Goal: Information Seeking & Learning: Check status

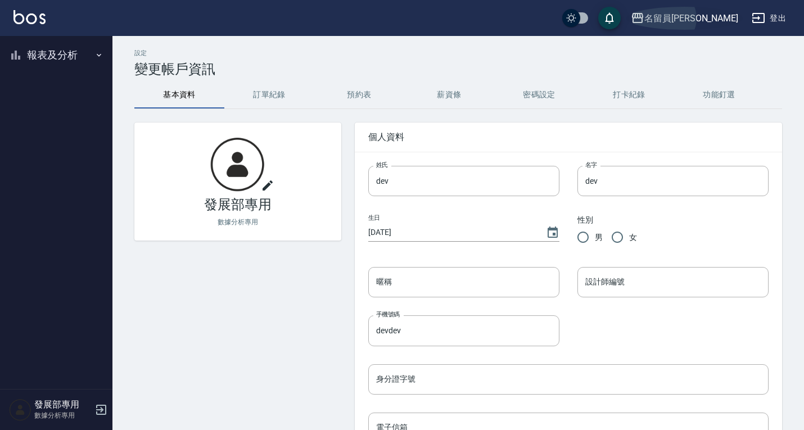
click at [689, 11] on div "名留員林中正" at bounding box center [691, 18] width 94 height 14
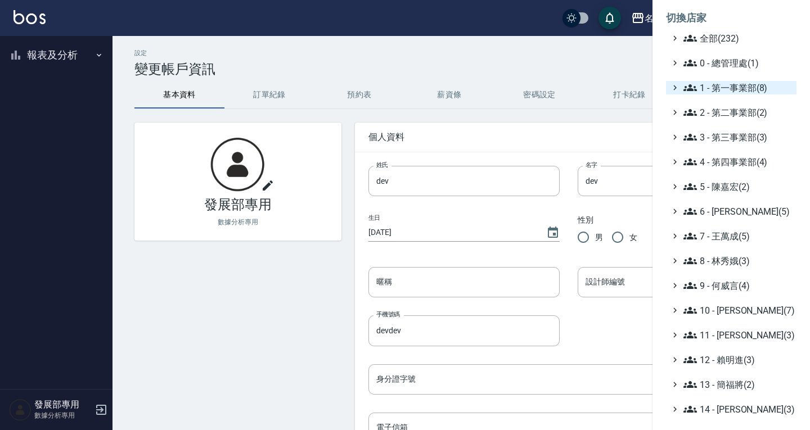
click at [714, 91] on span "1 - 第一事業部(8)" at bounding box center [737, 87] width 109 height 13
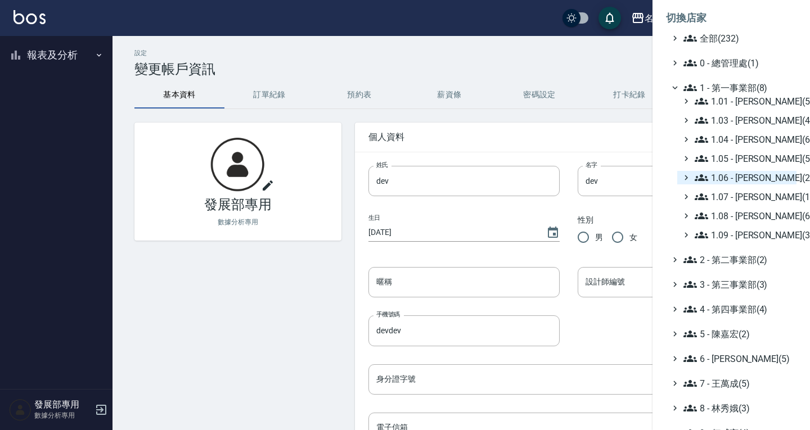
click at [742, 180] on span "1.06 - [PERSON_NAME](2)" at bounding box center [742, 177] width 97 height 13
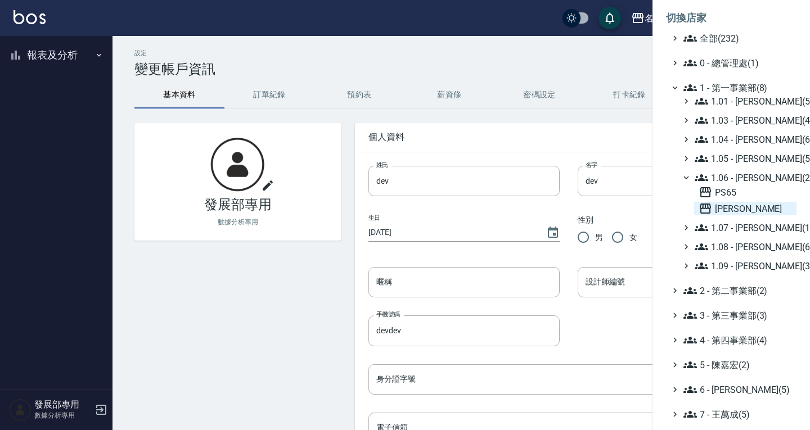
click at [751, 207] on span "上越斗六" at bounding box center [744, 208] width 93 height 13
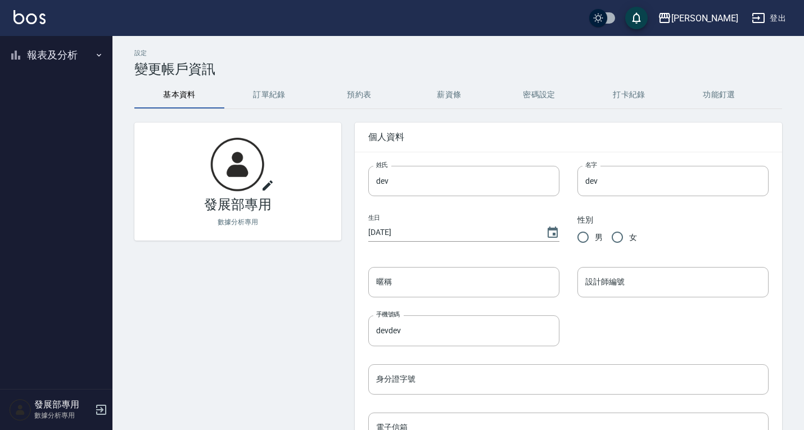
click at [58, 54] on button "報表及分析" at bounding box center [55, 54] width 103 height 29
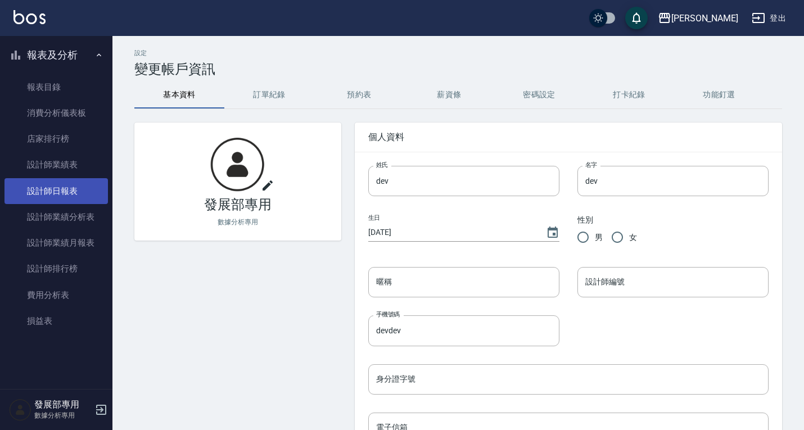
click at [66, 183] on link "設計師日報表" at bounding box center [55, 191] width 103 height 26
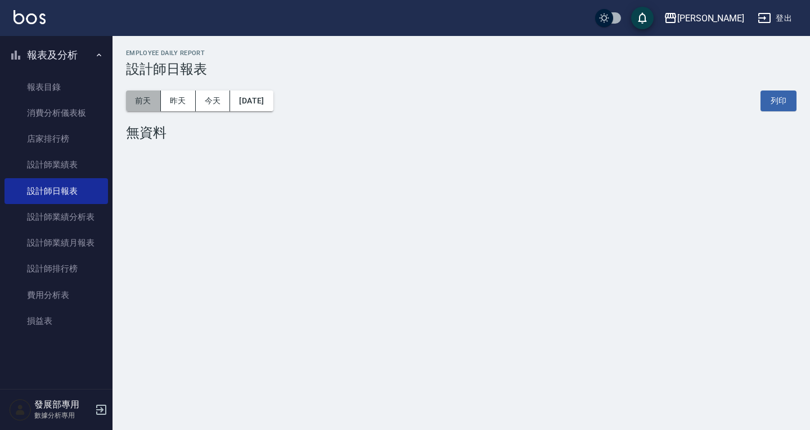
click at [142, 102] on button "前天" at bounding box center [143, 101] width 35 height 21
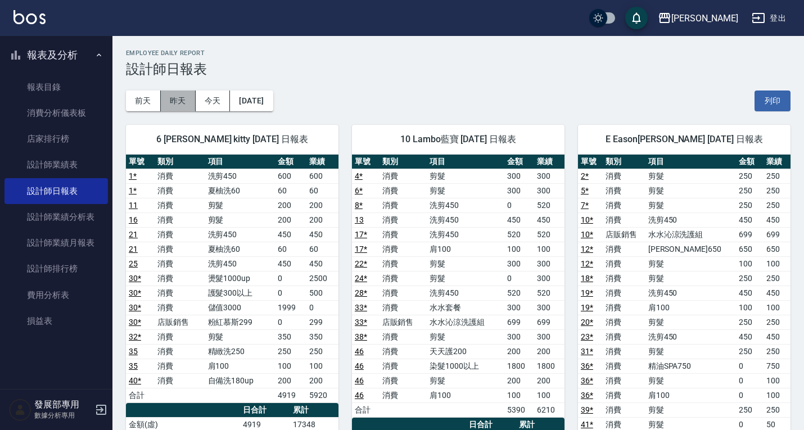
click at [173, 102] on button "昨天" at bounding box center [178, 101] width 35 height 21
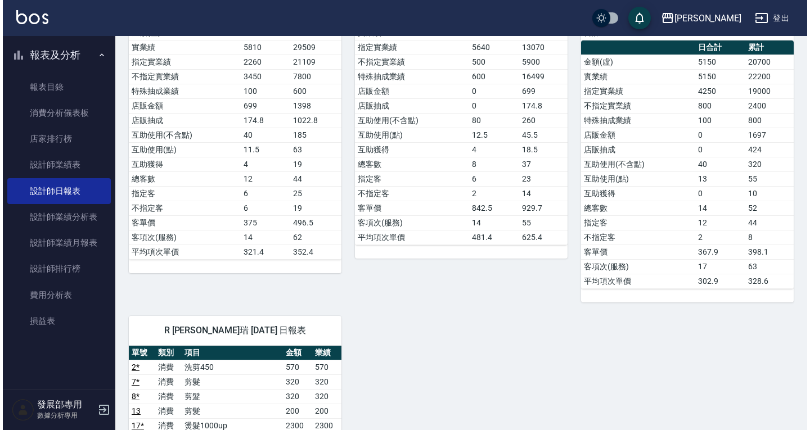
scroll to position [169, 0]
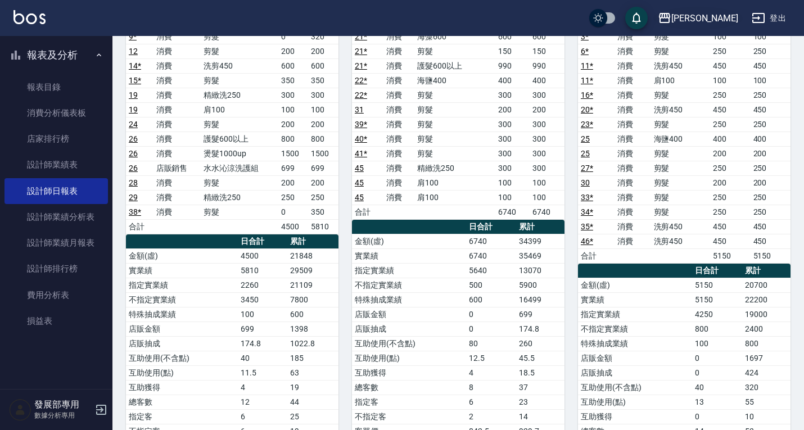
click at [709, 24] on div "上越斗六" at bounding box center [704, 18] width 67 height 14
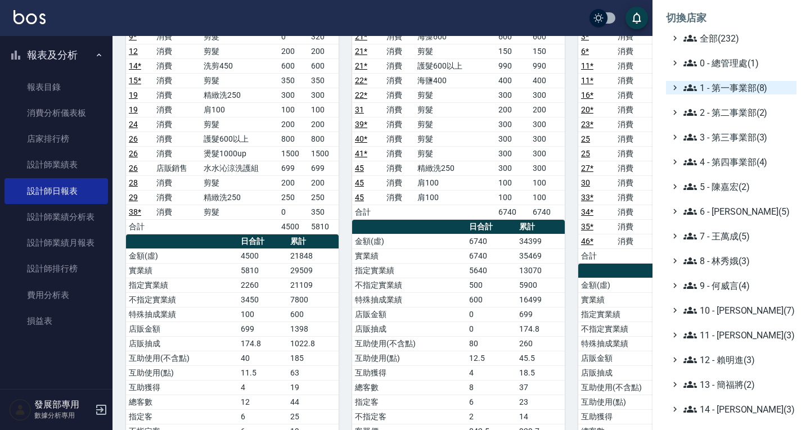
click at [716, 93] on span "1 - 第一事業部(8)" at bounding box center [737, 87] width 109 height 13
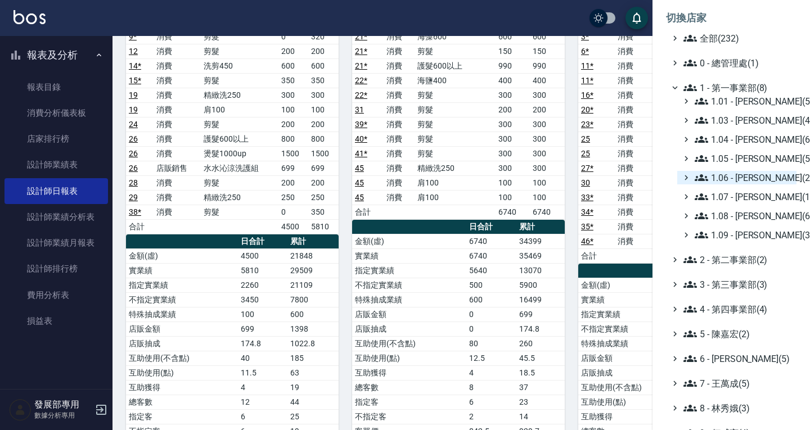
click at [740, 176] on span "1.06 - [PERSON_NAME](2)" at bounding box center [742, 177] width 97 height 13
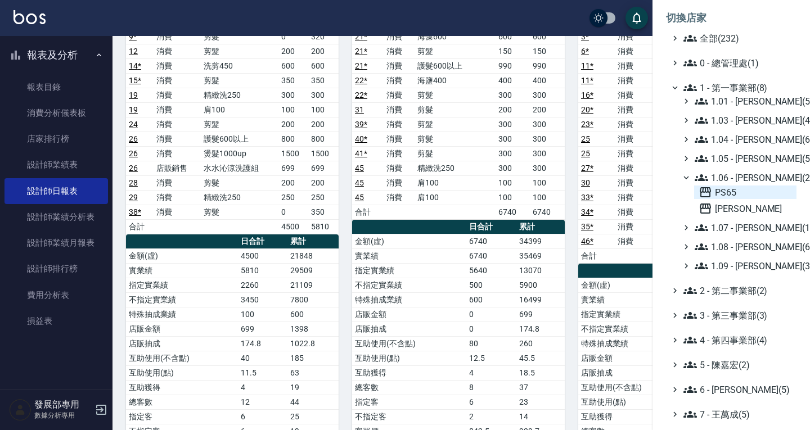
click at [743, 189] on span "PS65" at bounding box center [744, 192] width 93 height 13
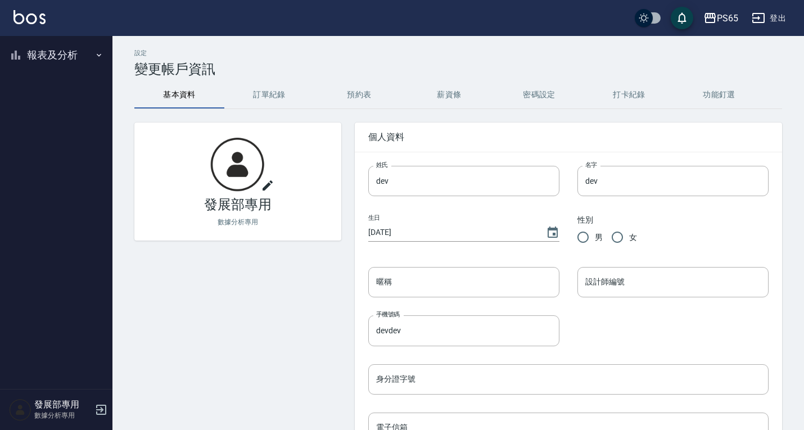
click at [58, 57] on button "報表及分析" at bounding box center [55, 54] width 103 height 29
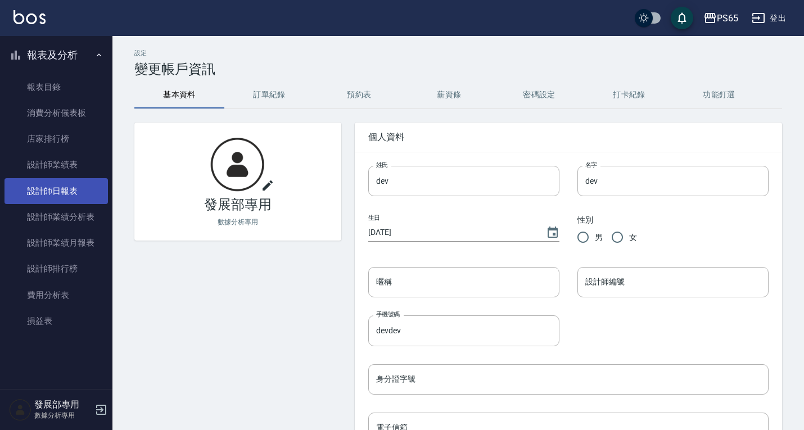
click at [77, 187] on link "設計師日報表" at bounding box center [55, 191] width 103 height 26
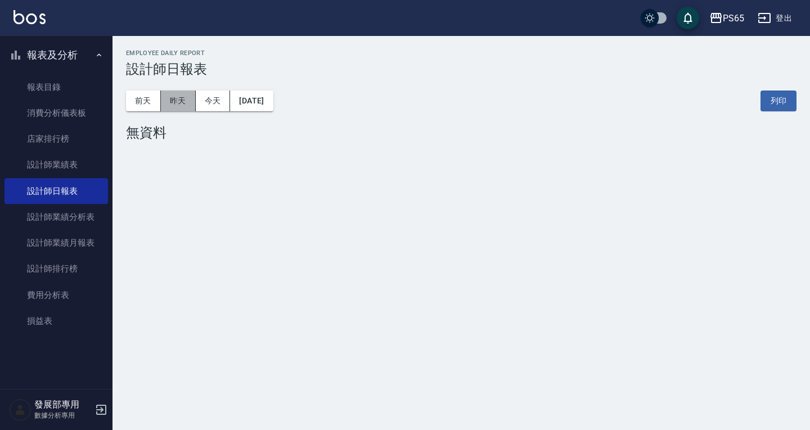
click at [195, 97] on button "昨天" at bounding box center [178, 101] width 35 height 21
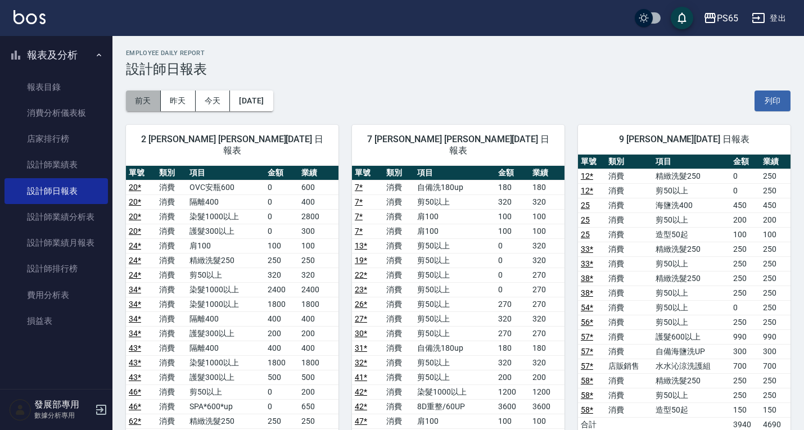
click at [159, 91] on button "前天" at bounding box center [143, 101] width 35 height 21
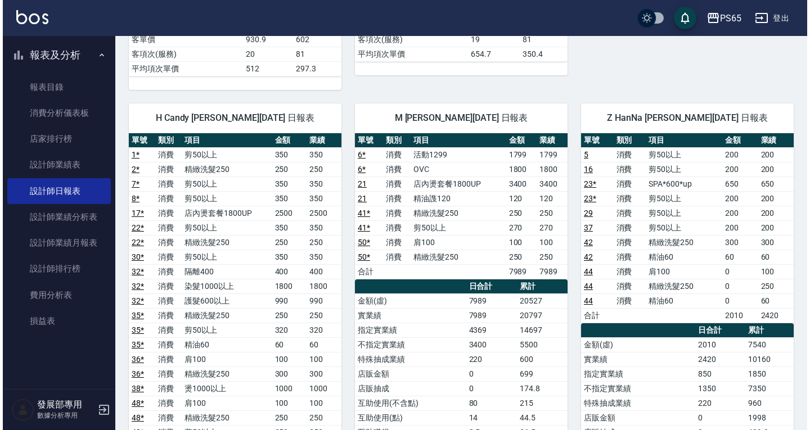
scroll to position [675, 0]
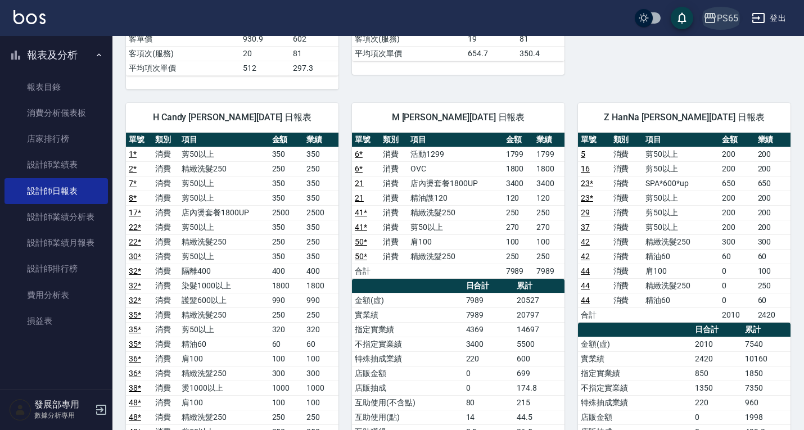
click at [720, 25] on button "PS65" at bounding box center [721, 18] width 44 height 23
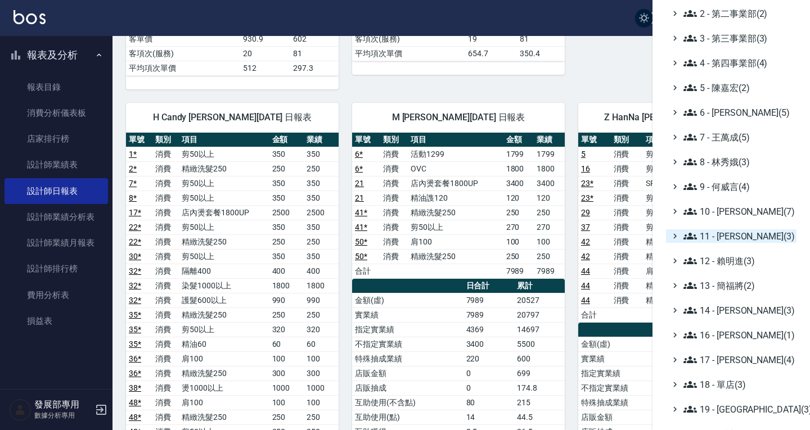
scroll to position [164, 0]
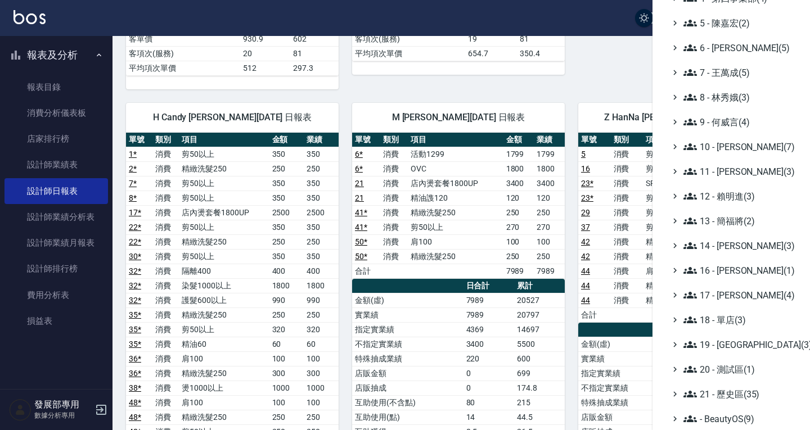
click at [728, 288] on ul "全部(232) 0 - 總管理處(1) 1 - 第一事業部(8) 2 - 第二事業部(2) 3 - 第三事業部(3) 4 - 第四事業部(4) 5 - [PE…" at bounding box center [731, 147] width 130 height 558
click at [729, 290] on span "17 - [PERSON_NAME](4)" at bounding box center [737, 294] width 109 height 13
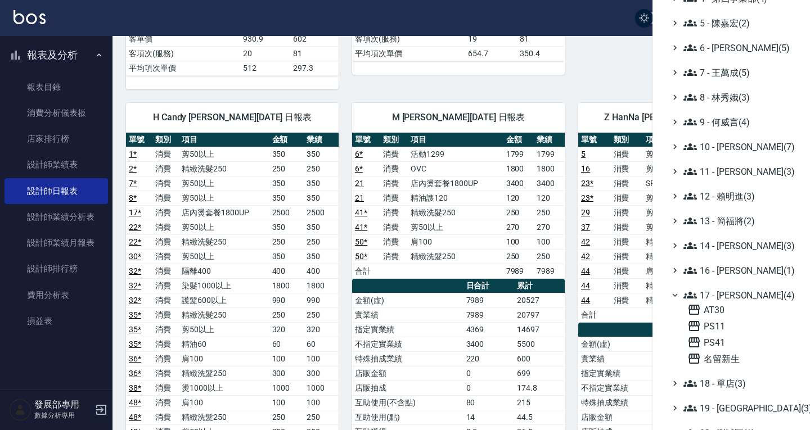
click at [729, 290] on span "17 - [PERSON_NAME](4)" at bounding box center [737, 294] width 109 height 13
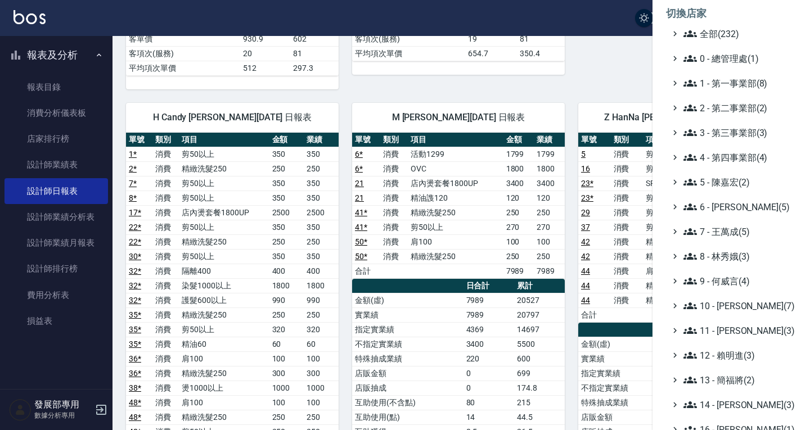
scroll to position [0, 0]
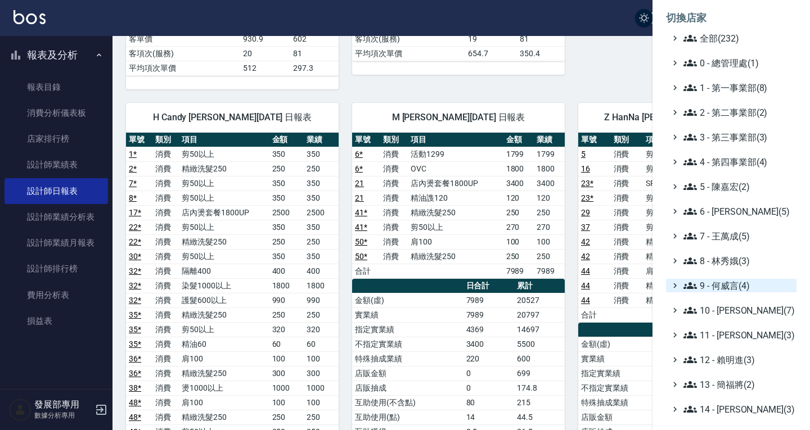
click at [737, 283] on span "9 - 何威言(4)" at bounding box center [737, 285] width 109 height 13
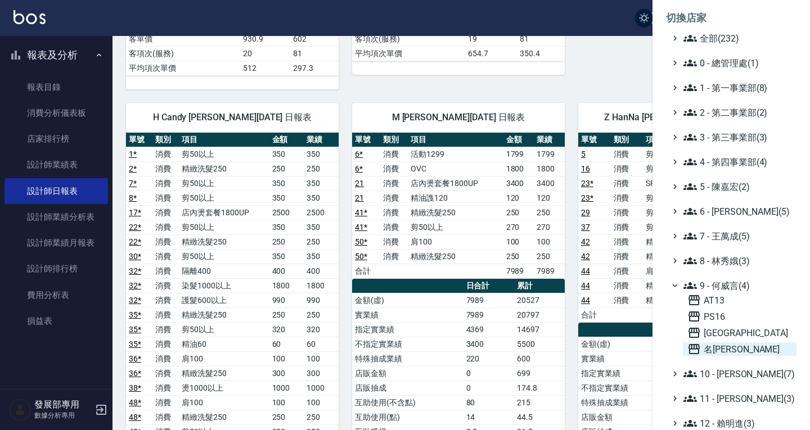
click at [733, 349] on span "名留仁二" at bounding box center [739, 348] width 105 height 13
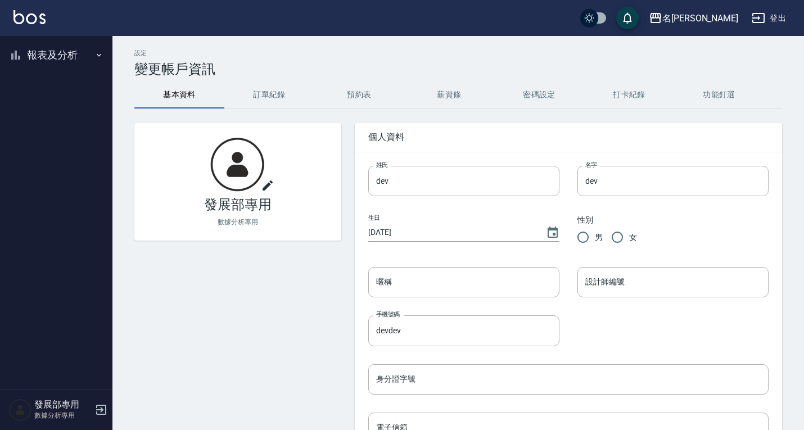
click at [47, 61] on button "報表及分析" at bounding box center [55, 54] width 103 height 29
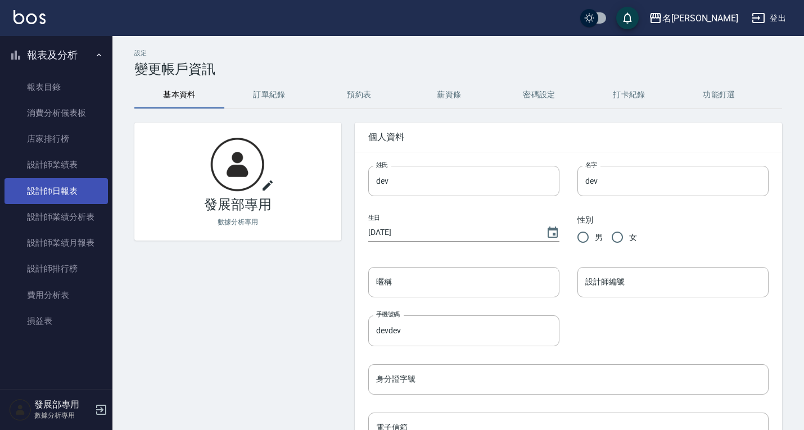
click at [66, 193] on link "設計師日報表" at bounding box center [55, 191] width 103 height 26
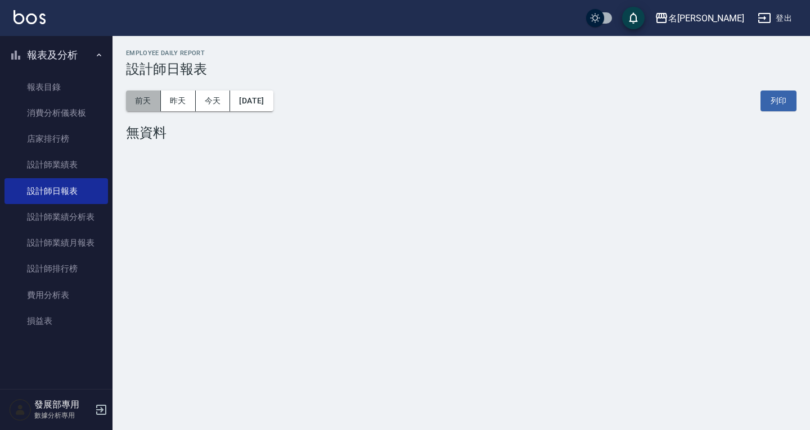
click at [145, 96] on button "前天" at bounding box center [143, 101] width 35 height 21
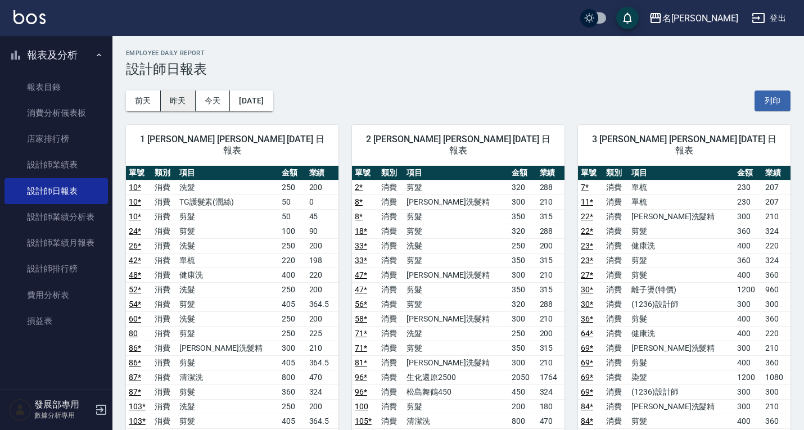
click at [189, 101] on button "昨天" at bounding box center [178, 101] width 35 height 21
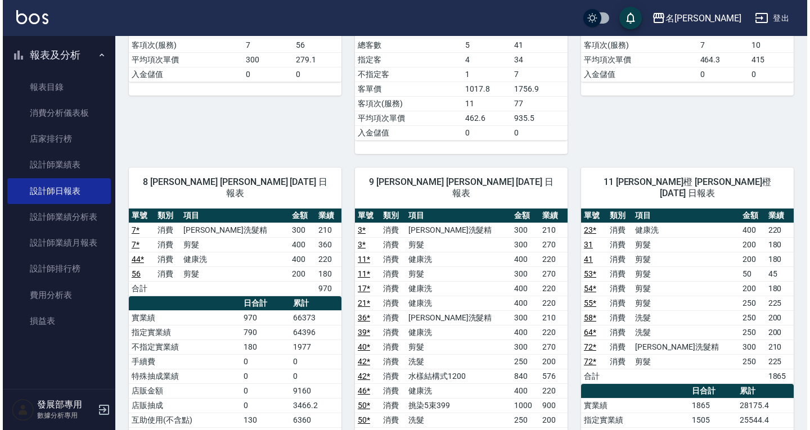
scroll to position [1406, 0]
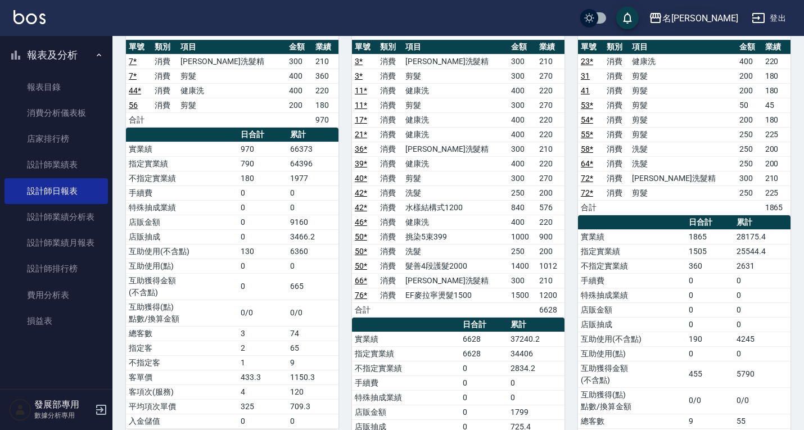
click at [714, 22] on div "名留仁二" at bounding box center [700, 18] width 76 height 14
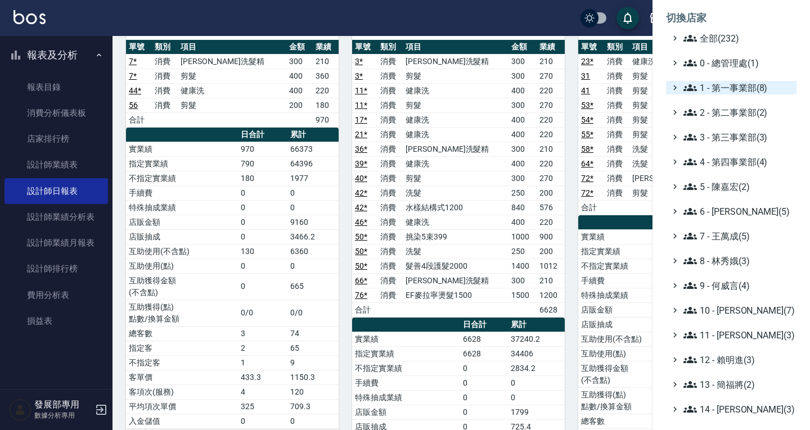
click at [743, 87] on span "1 - 第一事業部(8)" at bounding box center [737, 87] width 109 height 13
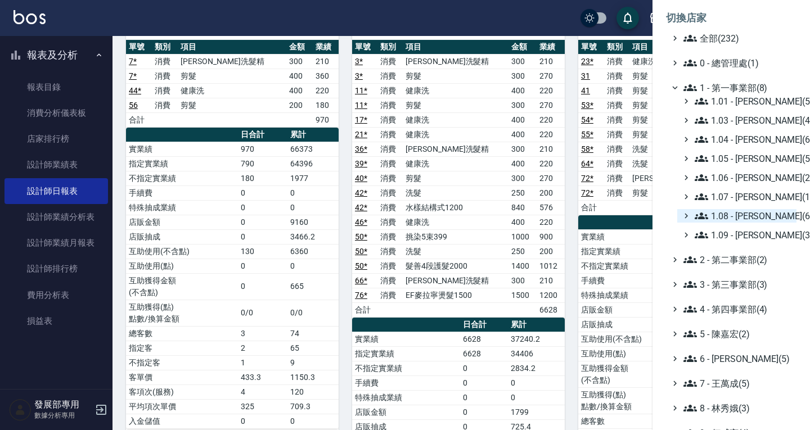
click at [750, 218] on span "1.08 - 張晉瑋(6)" at bounding box center [742, 215] width 97 height 13
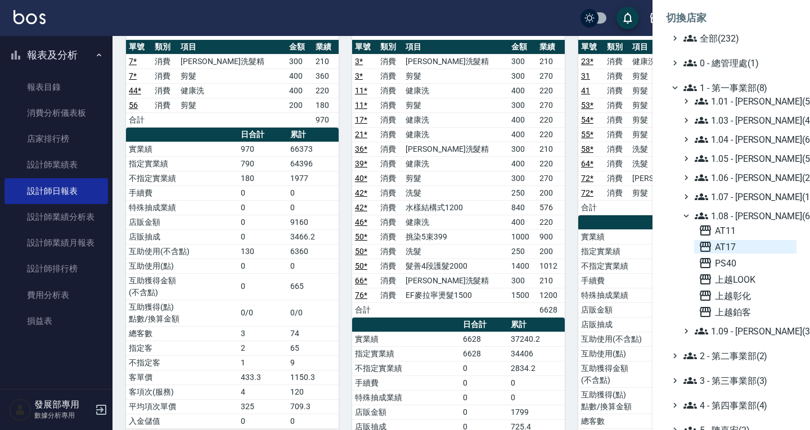
click at [735, 247] on span "AT17" at bounding box center [744, 246] width 93 height 13
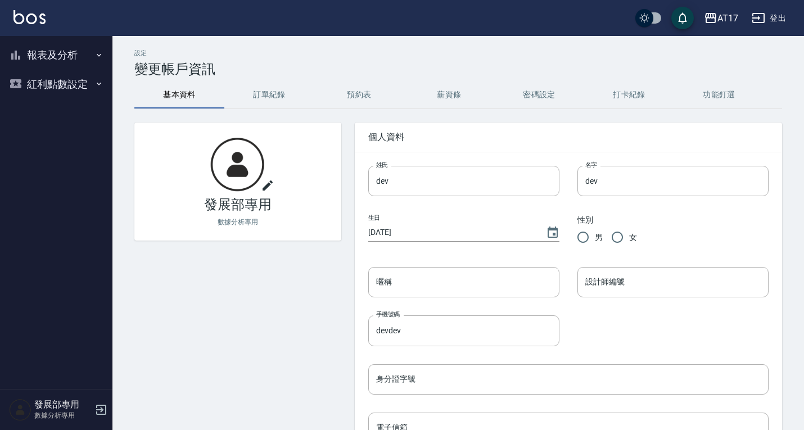
click at [52, 55] on button "報表及分析" at bounding box center [55, 54] width 103 height 29
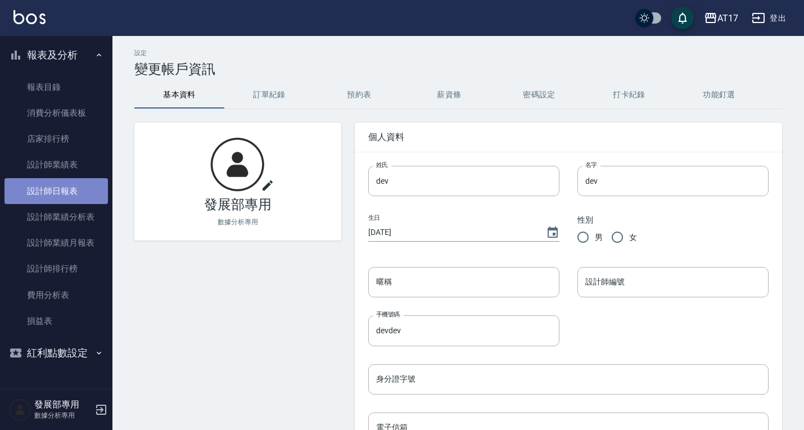
click at [59, 184] on link "設計師日報表" at bounding box center [55, 191] width 103 height 26
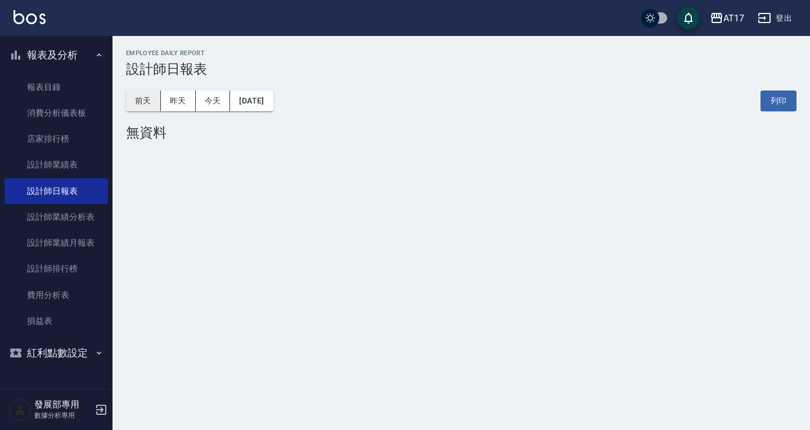
click at [148, 105] on button "前天" at bounding box center [143, 101] width 35 height 21
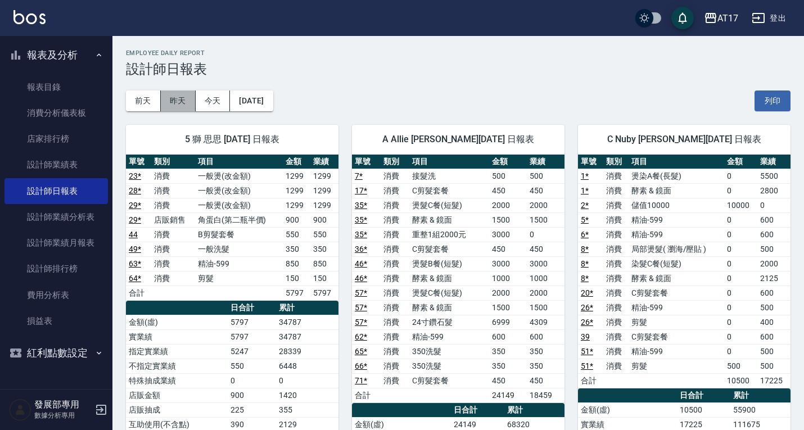
click at [182, 98] on button "昨天" at bounding box center [178, 101] width 35 height 21
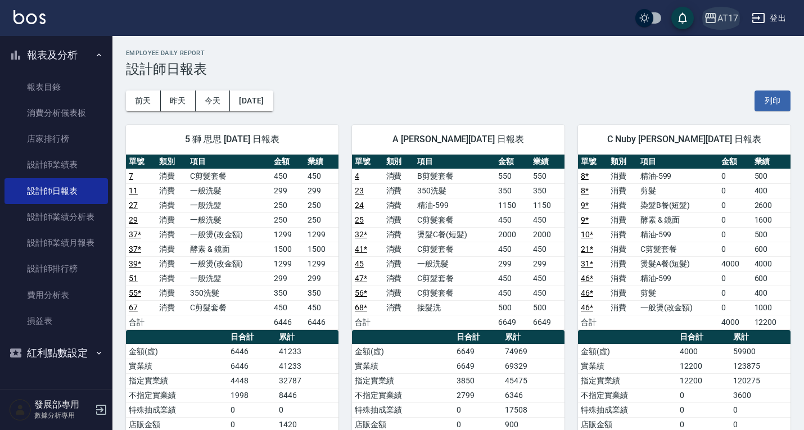
click at [721, 19] on div "AT17" at bounding box center [727, 18] width 21 height 14
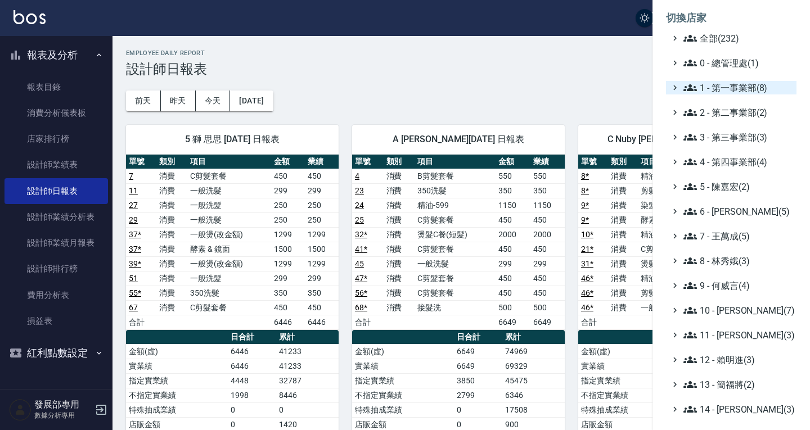
click at [732, 92] on span "1 - 第一事業部(8)" at bounding box center [737, 87] width 109 height 13
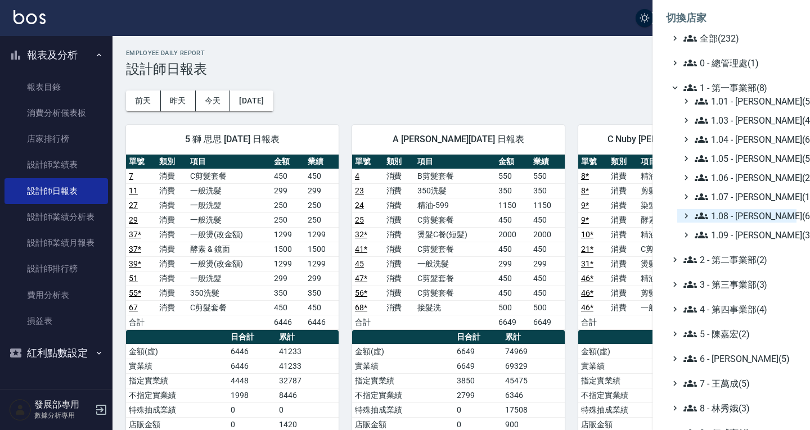
click at [736, 218] on span "1.08 - 張晉瑋(6)" at bounding box center [742, 215] width 97 height 13
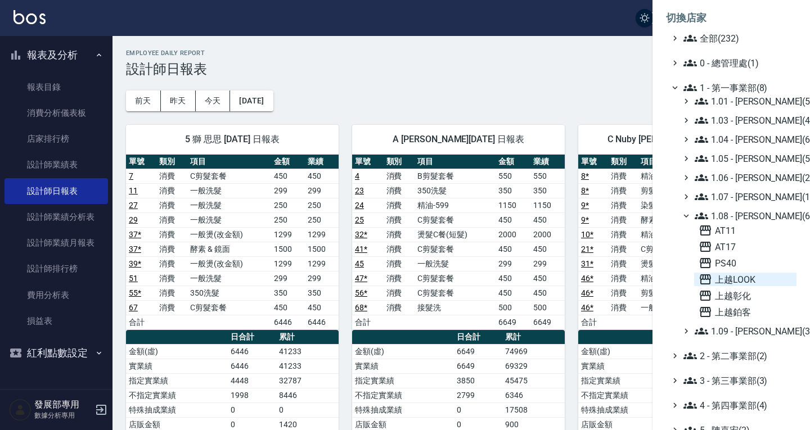
click at [737, 283] on span "上越LOOK" at bounding box center [744, 279] width 93 height 13
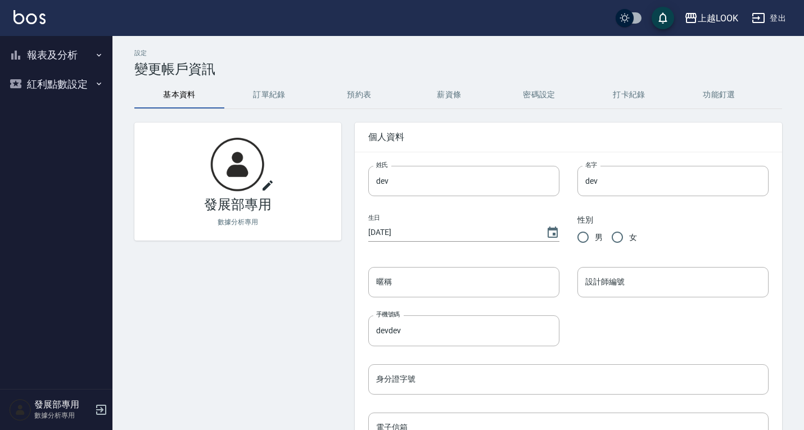
click at [57, 56] on button "報表及分析" at bounding box center [55, 54] width 103 height 29
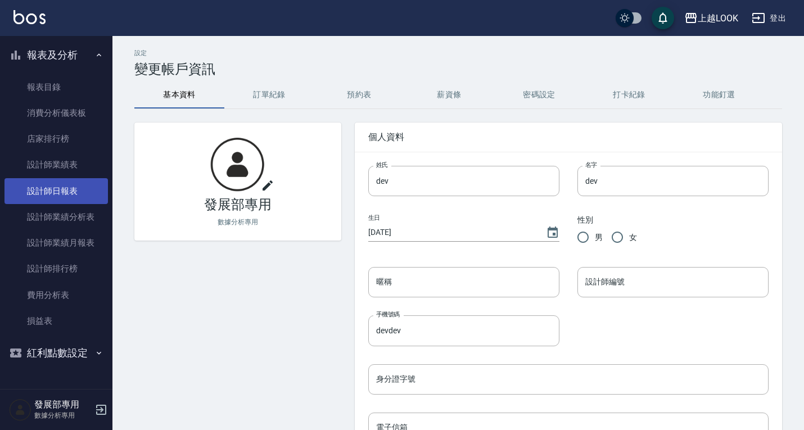
click at [72, 196] on link "設計師日報表" at bounding box center [55, 191] width 103 height 26
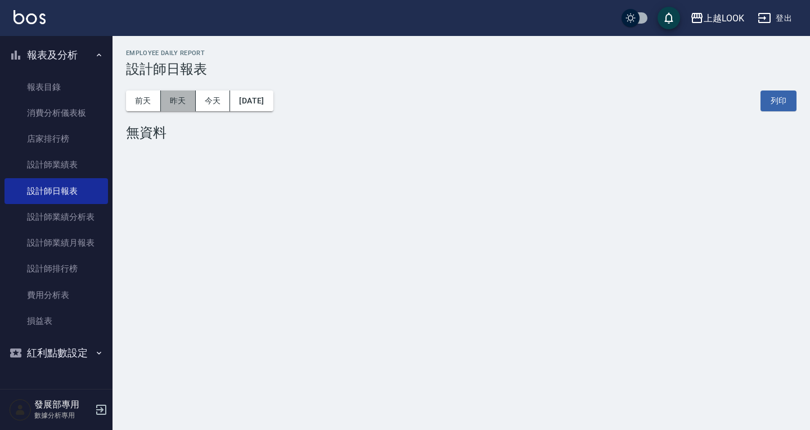
click at [175, 108] on button "昨天" at bounding box center [178, 101] width 35 height 21
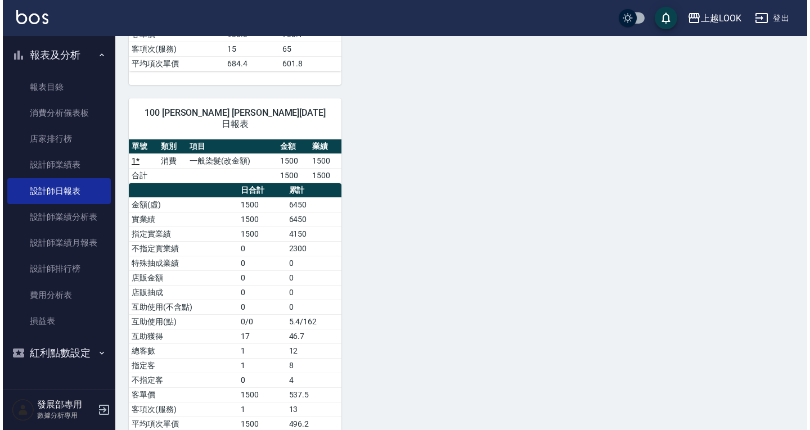
scroll to position [541, 0]
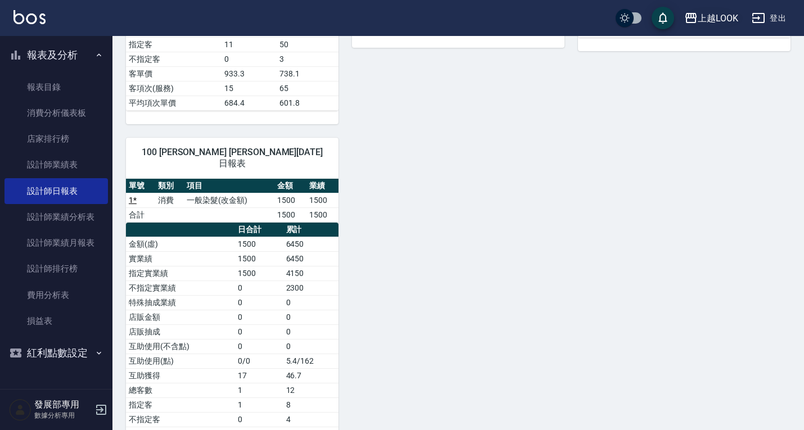
click at [724, 25] on button "上越LOOK" at bounding box center [711, 18] width 63 height 23
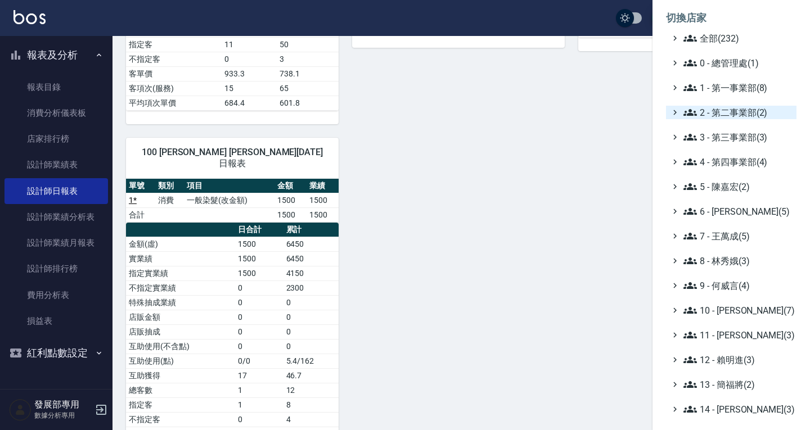
click at [729, 109] on span "2 - 第二事業部(2)" at bounding box center [737, 112] width 109 height 13
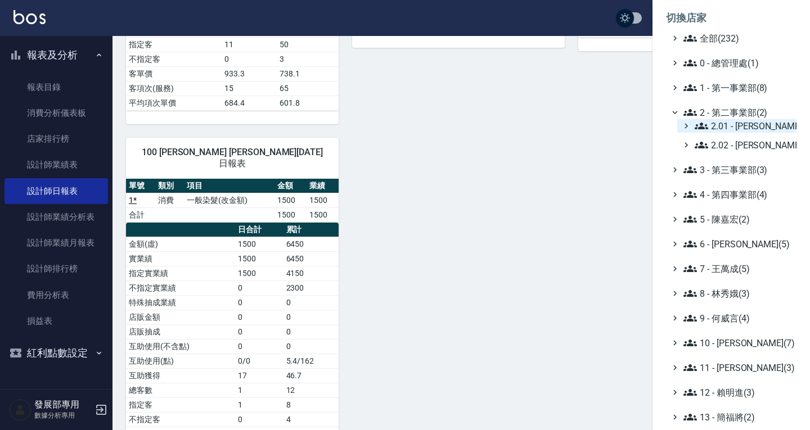
click at [738, 124] on span "2.01 - [PERSON_NAME](8)" at bounding box center [742, 125] width 97 height 13
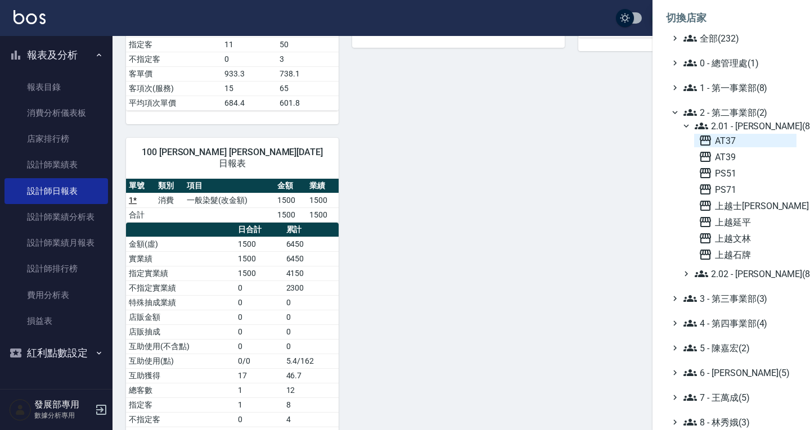
click at [739, 138] on span "AT37" at bounding box center [744, 140] width 93 height 13
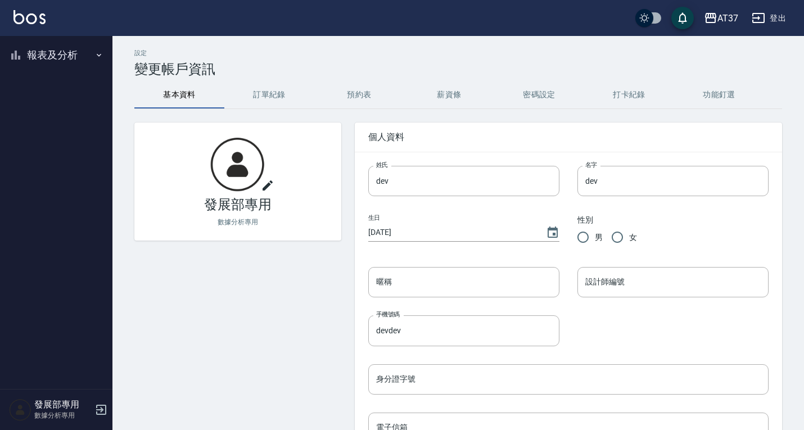
click at [70, 57] on button "報表及分析" at bounding box center [55, 54] width 103 height 29
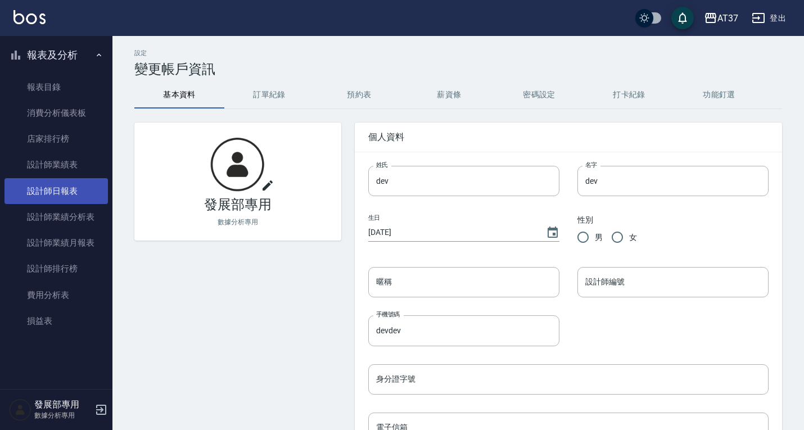
click at [78, 188] on link "設計師日報表" at bounding box center [55, 191] width 103 height 26
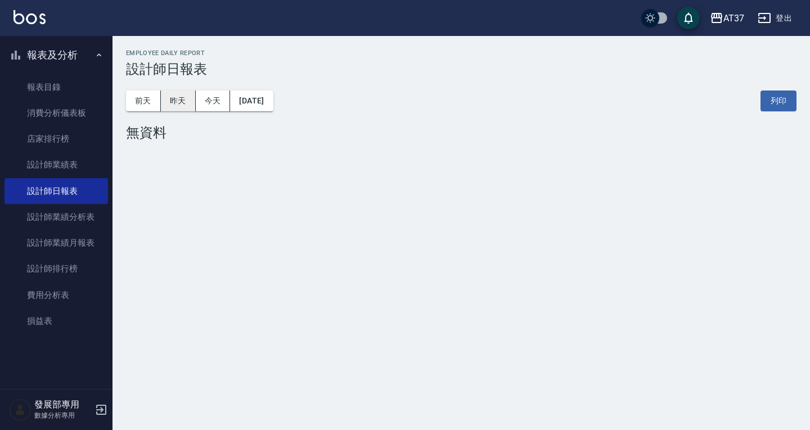
click at [177, 104] on button "昨天" at bounding box center [178, 101] width 35 height 21
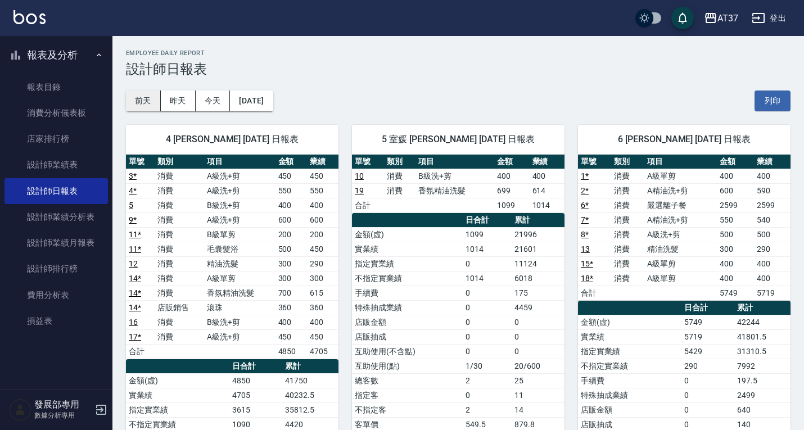
click at [153, 98] on button "前天" at bounding box center [143, 101] width 35 height 21
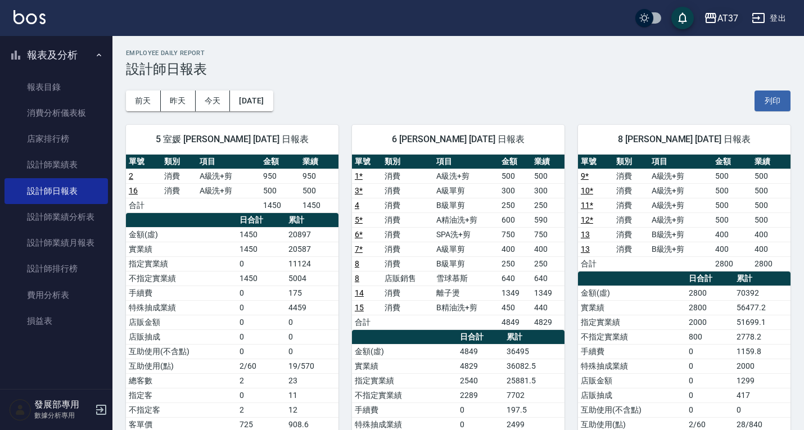
click at [732, 24] on div "AT37" at bounding box center [727, 18] width 21 height 14
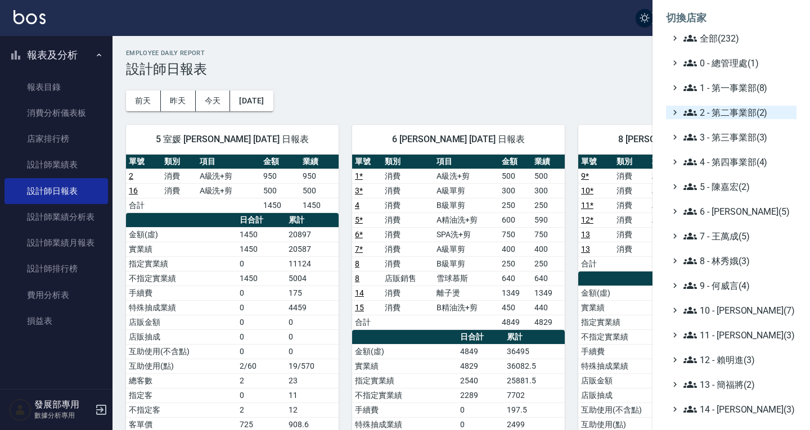
click at [734, 109] on span "2 - 第二事業部(2)" at bounding box center [737, 112] width 109 height 13
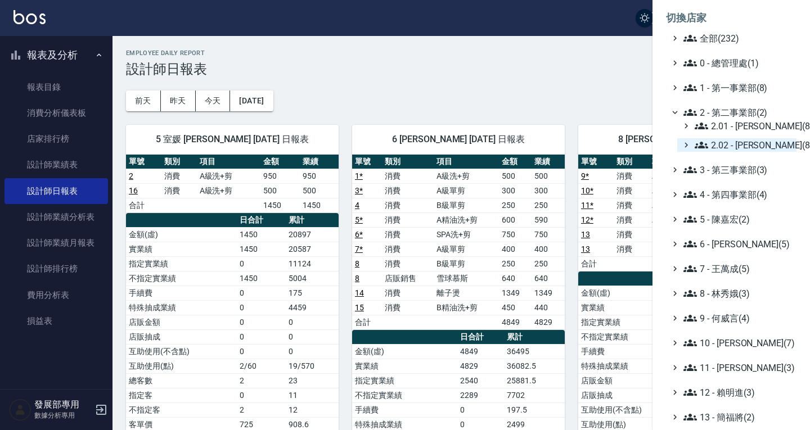
click at [746, 143] on span "2.02 - 何恭霖(8)" at bounding box center [742, 144] width 97 height 13
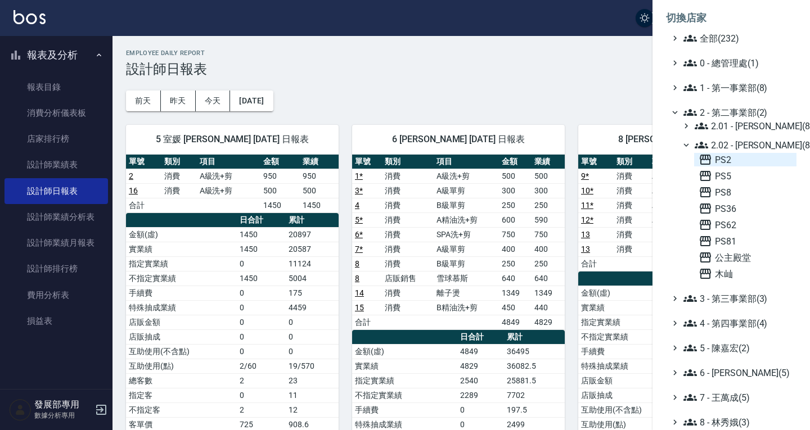
click at [742, 161] on span "PS2" at bounding box center [744, 159] width 93 height 13
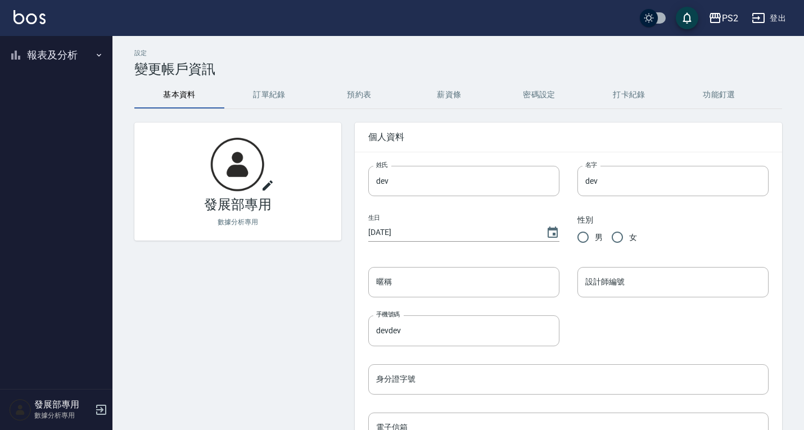
click at [44, 57] on button "報表及分析" at bounding box center [55, 54] width 103 height 29
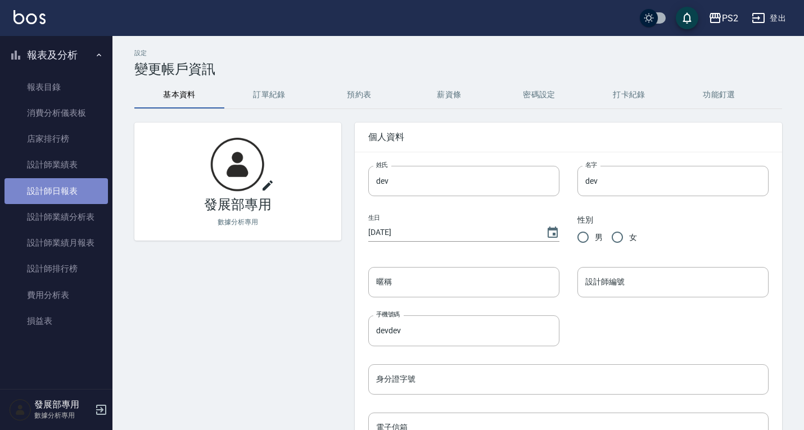
click at [94, 195] on link "設計師日報表" at bounding box center [55, 191] width 103 height 26
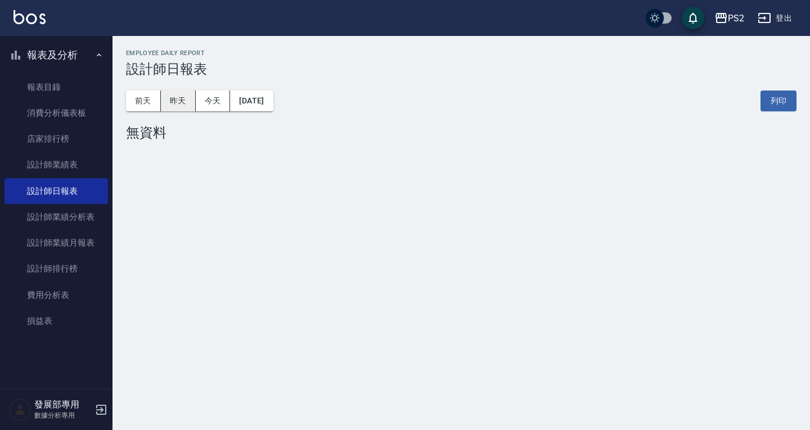
click at [173, 109] on button "昨天" at bounding box center [178, 101] width 35 height 21
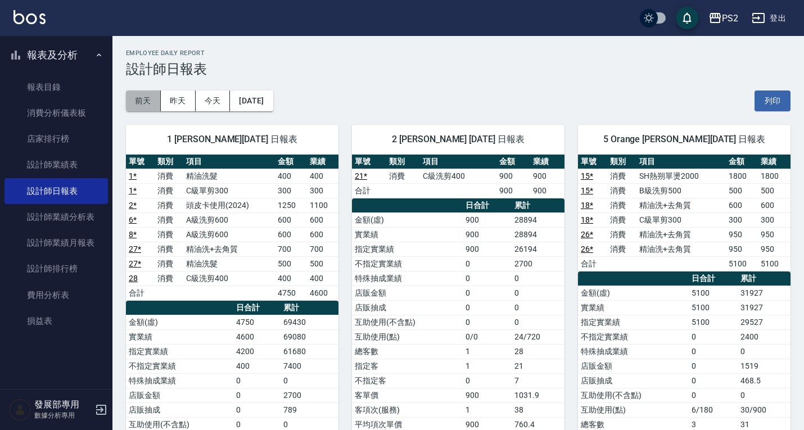
click at [145, 101] on button "前天" at bounding box center [143, 101] width 35 height 21
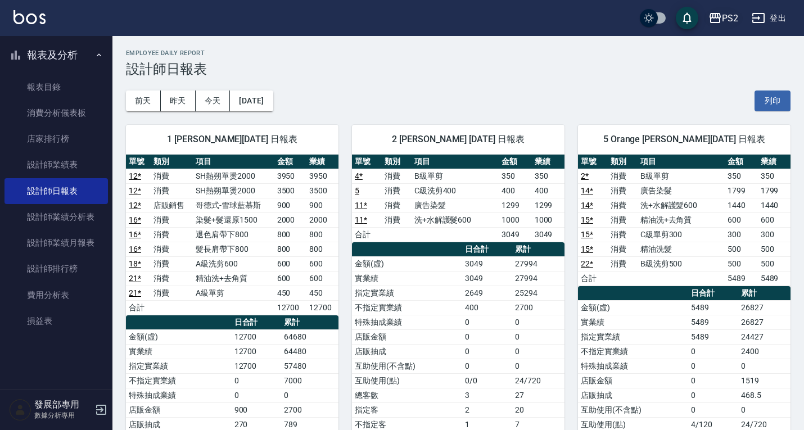
click at [725, 28] on button "PS2" at bounding box center [723, 18] width 39 height 23
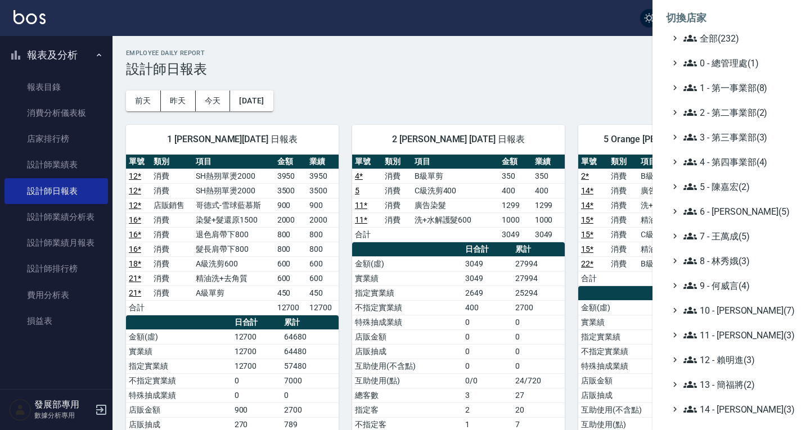
click at [592, 67] on div at bounding box center [405, 215] width 810 height 430
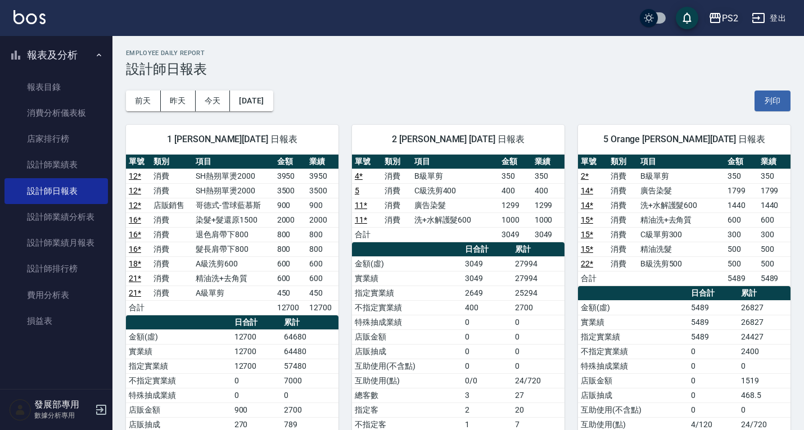
click at [725, 14] on div "PS2" at bounding box center [730, 18] width 16 height 14
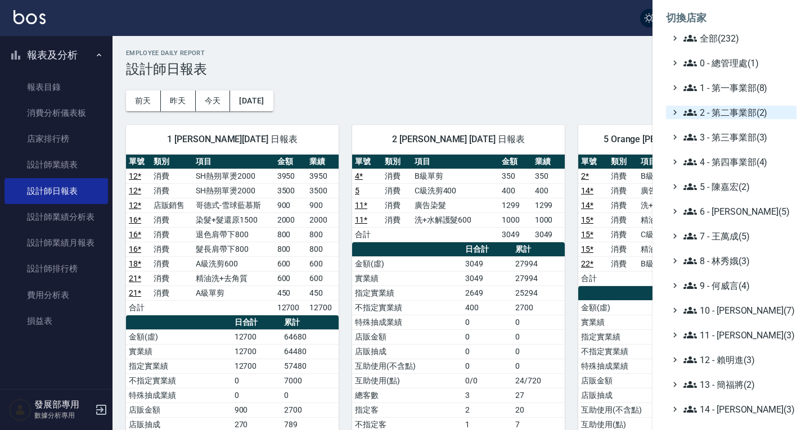
click at [728, 112] on span "2 - 第二事業部(2)" at bounding box center [737, 112] width 109 height 13
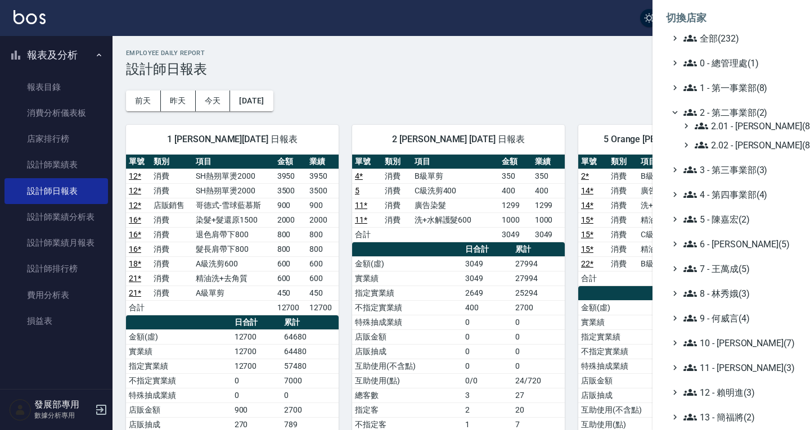
click at [728, 112] on span "2 - 第二事業部(2)" at bounding box center [737, 112] width 109 height 13
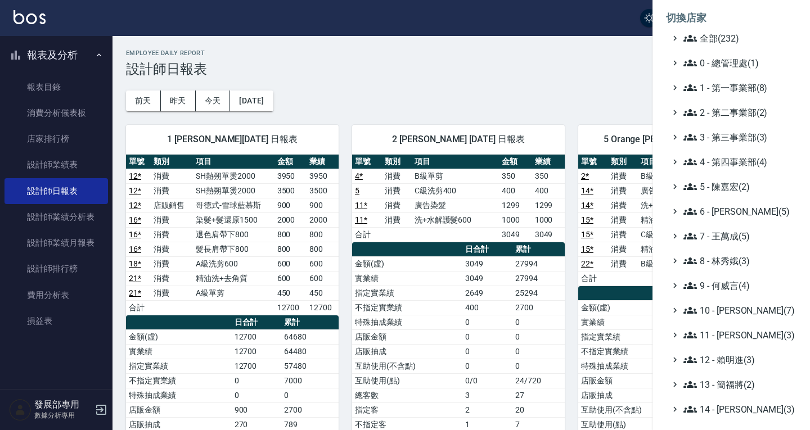
click at [728, 112] on span "2 - 第二事業部(2)" at bounding box center [737, 112] width 109 height 13
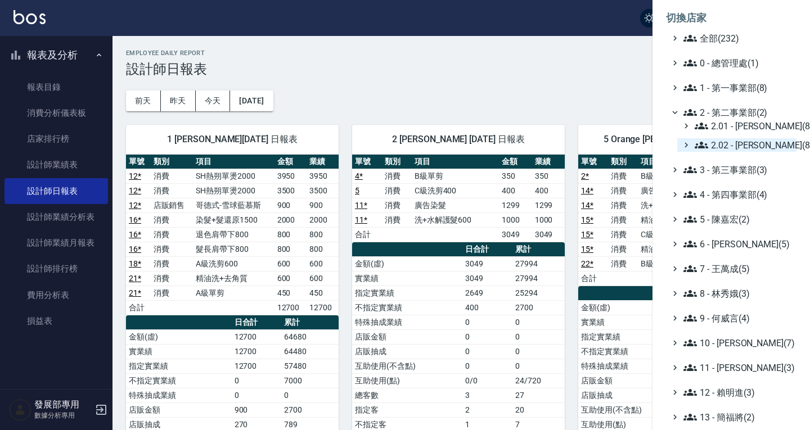
click at [734, 142] on span "2.02 - 何恭霖(8)" at bounding box center [742, 144] width 97 height 13
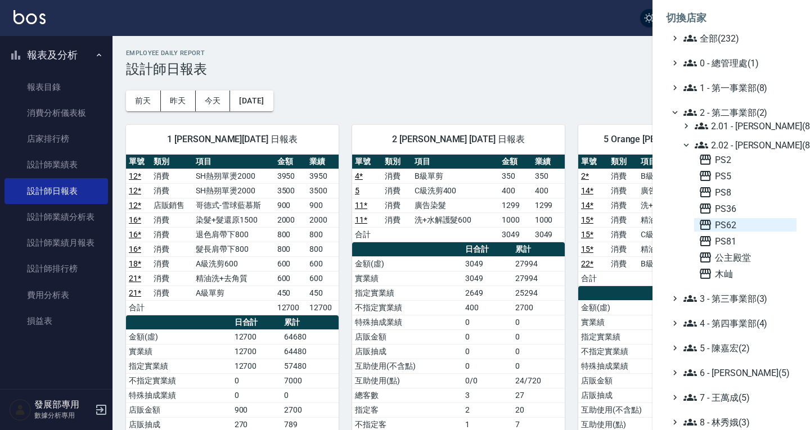
click at [736, 229] on span "PS62" at bounding box center [744, 224] width 93 height 13
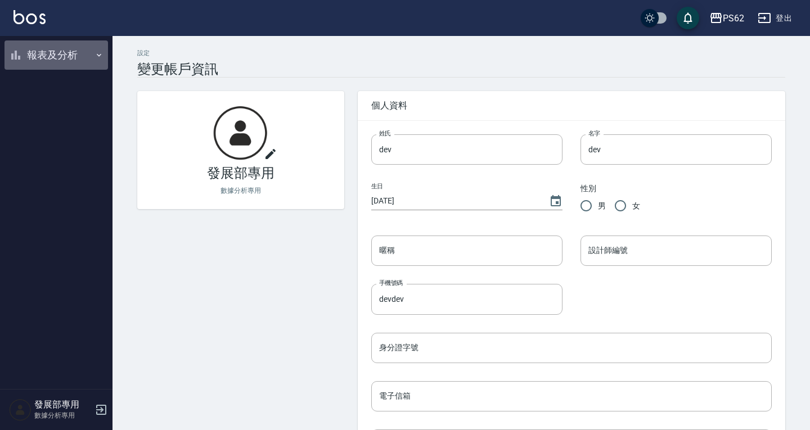
click at [54, 53] on button "報表及分析" at bounding box center [55, 54] width 103 height 29
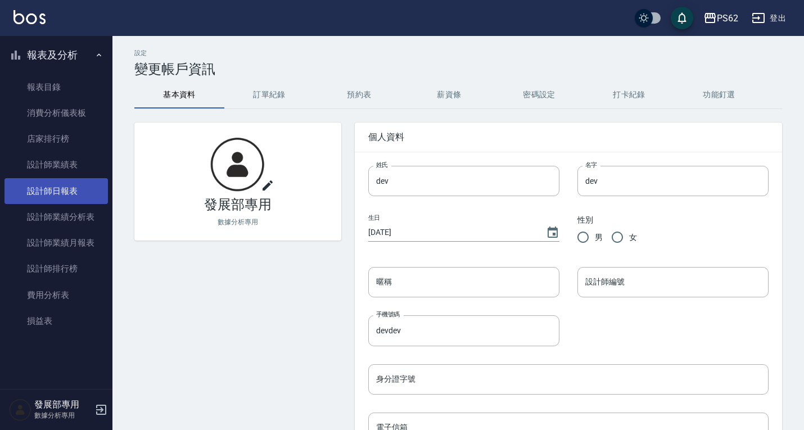
click at [80, 190] on link "設計師日報表" at bounding box center [55, 191] width 103 height 26
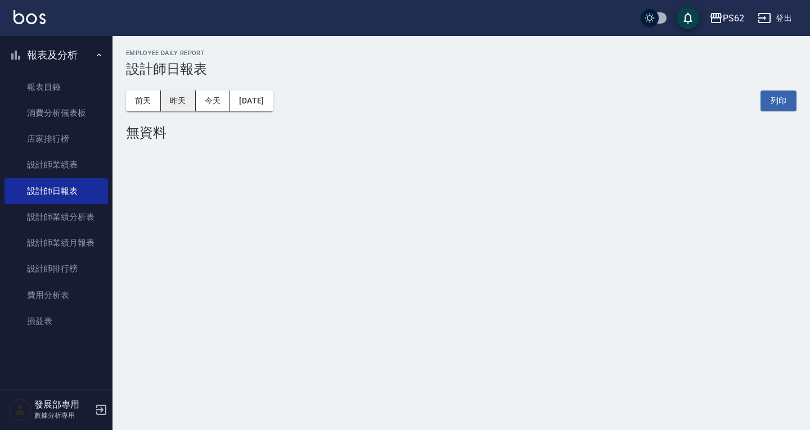
click at [184, 101] on button "昨天" at bounding box center [178, 101] width 35 height 21
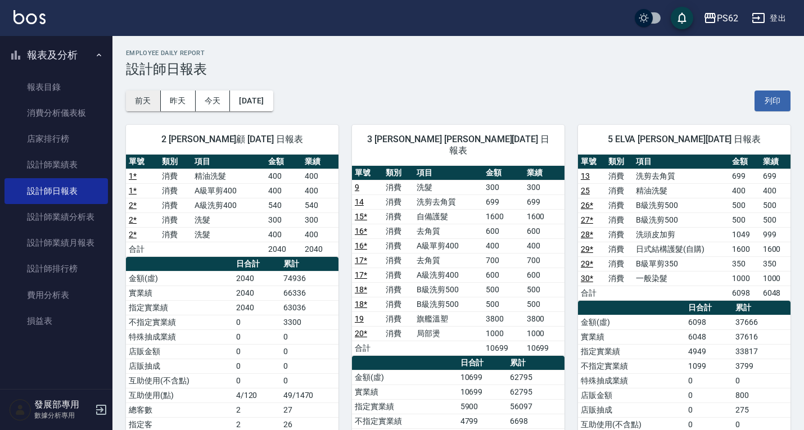
click at [147, 98] on button "前天" at bounding box center [143, 101] width 35 height 21
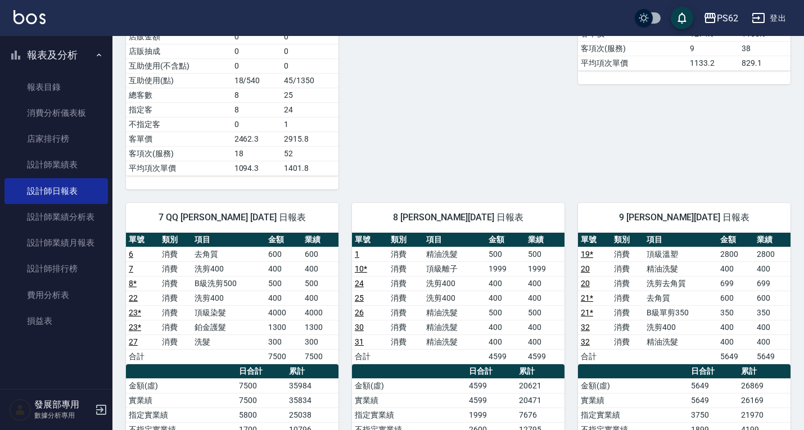
scroll to position [506, 0]
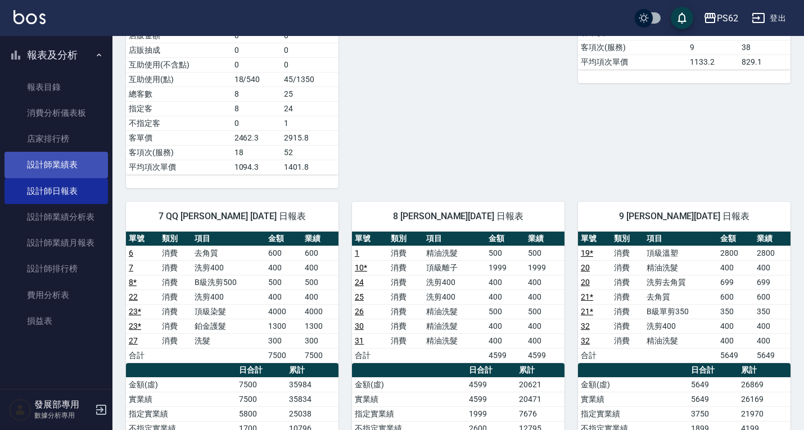
click at [56, 168] on link "設計師業績表" at bounding box center [55, 165] width 103 height 26
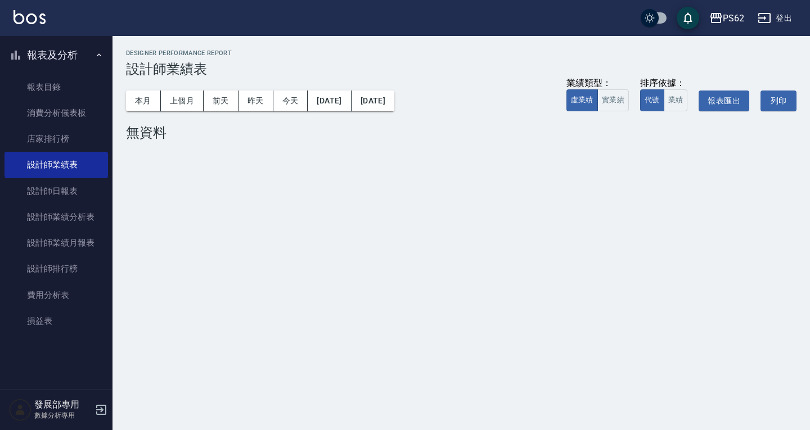
click at [123, 98] on div "PS62 2025-08 設計師業績表 列印時間： [DATE][PHONE_NUMBER]:58 Designer Performance Report 設…" at bounding box center [460, 97] width 697 height 123
click at [137, 97] on button "本月" at bounding box center [143, 101] width 35 height 21
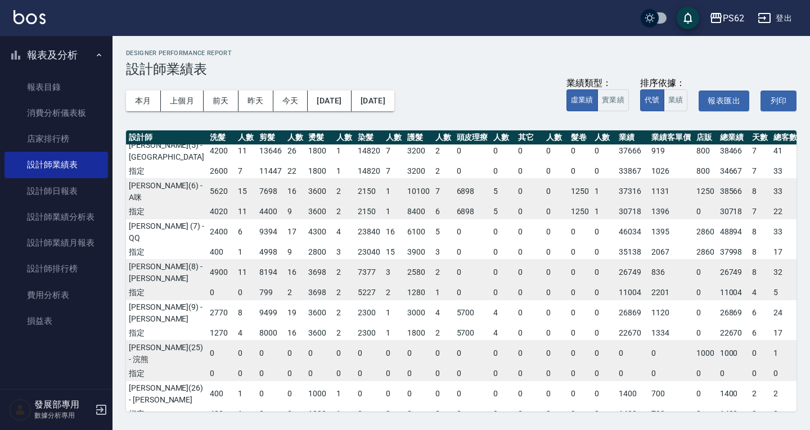
scroll to position [88, 0]
click at [737, 10] on button "PS62" at bounding box center [727, 18] width 44 height 23
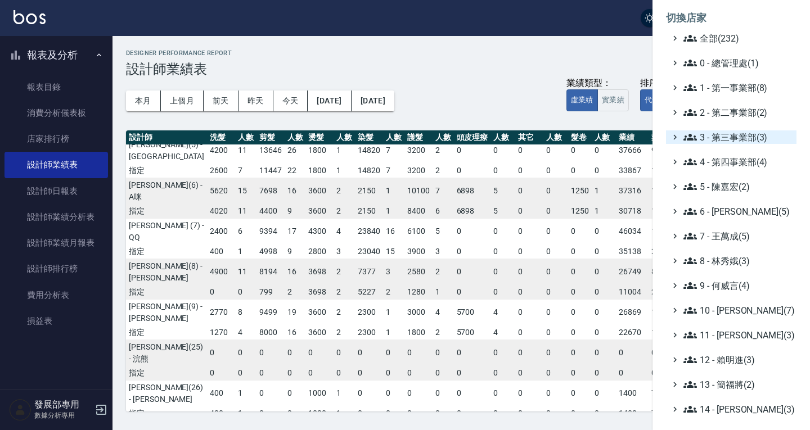
click at [730, 138] on span "3 - 第三事業部(3)" at bounding box center [737, 136] width 109 height 13
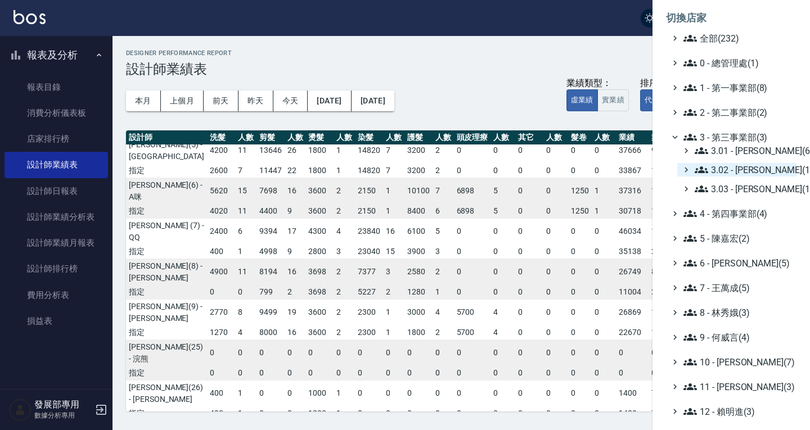
click at [739, 172] on span "3.02 - [PERSON_NAME](1)" at bounding box center [742, 169] width 97 height 13
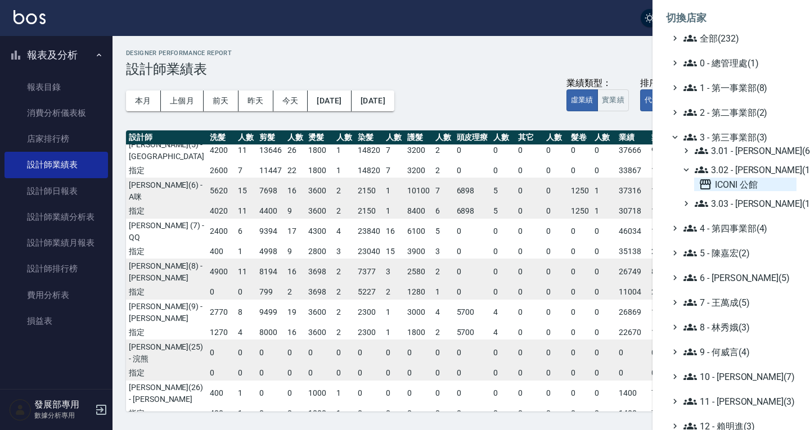
click at [744, 183] on span "ICONI 公館" at bounding box center [744, 184] width 93 height 13
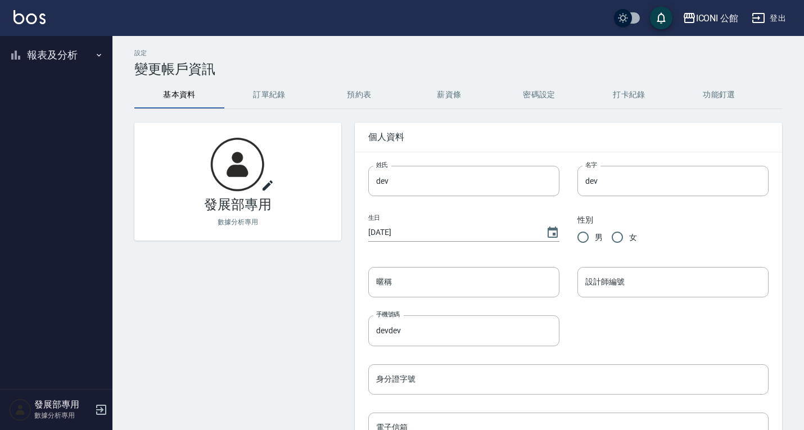
click at [39, 56] on button "報表及分析" at bounding box center [55, 54] width 103 height 29
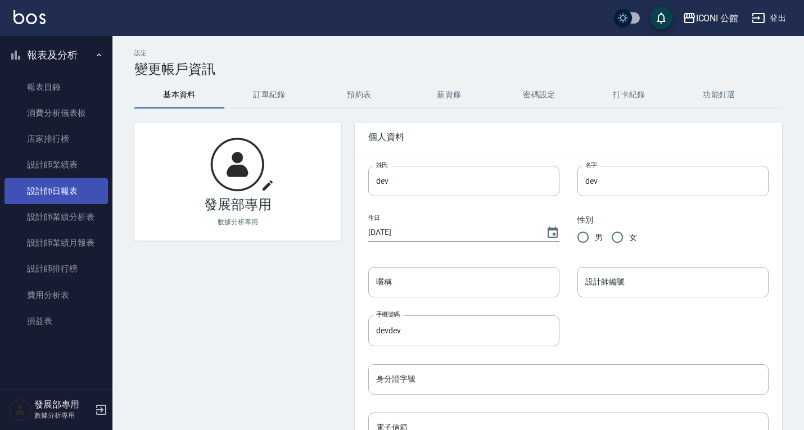
click at [41, 187] on link "設計師日報表" at bounding box center [55, 191] width 103 height 26
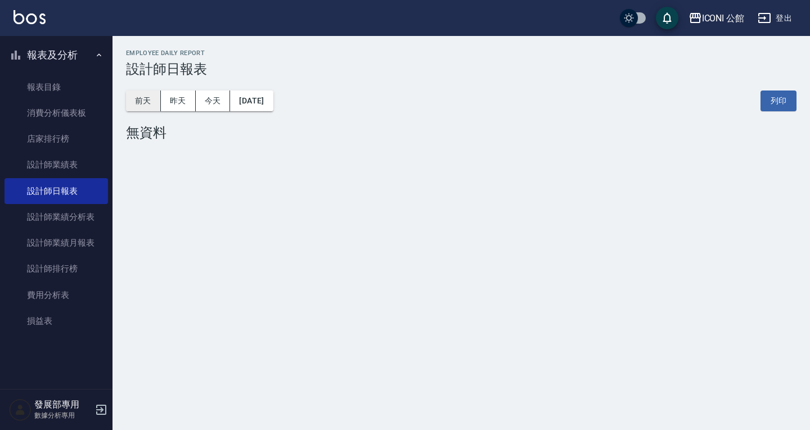
click at [141, 92] on button "前天" at bounding box center [143, 101] width 35 height 21
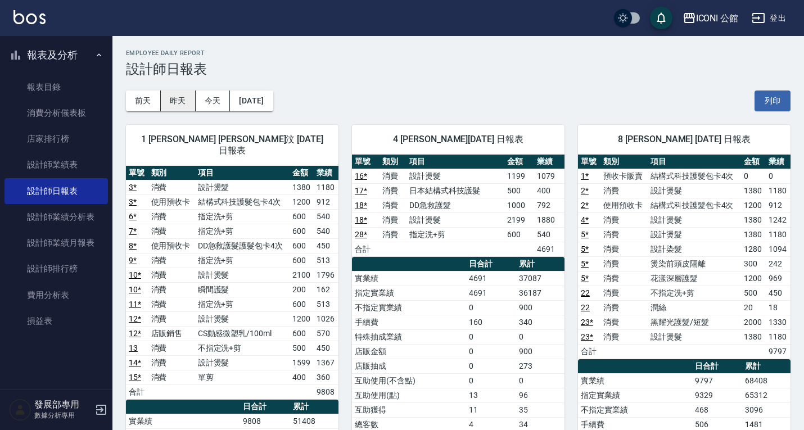
click at [192, 106] on button "昨天" at bounding box center [178, 101] width 35 height 21
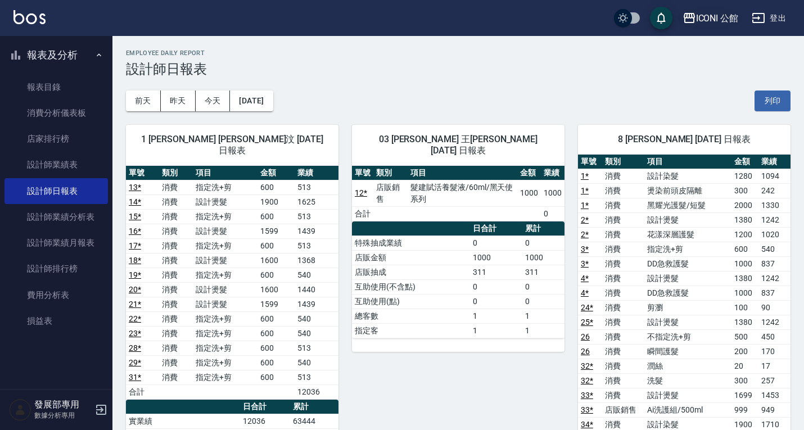
click at [703, 30] on div "ICONI 公館 登出" at bounding box center [402, 18] width 804 height 36
click at [703, 22] on div "ICONI 公館" at bounding box center [717, 18] width 43 height 14
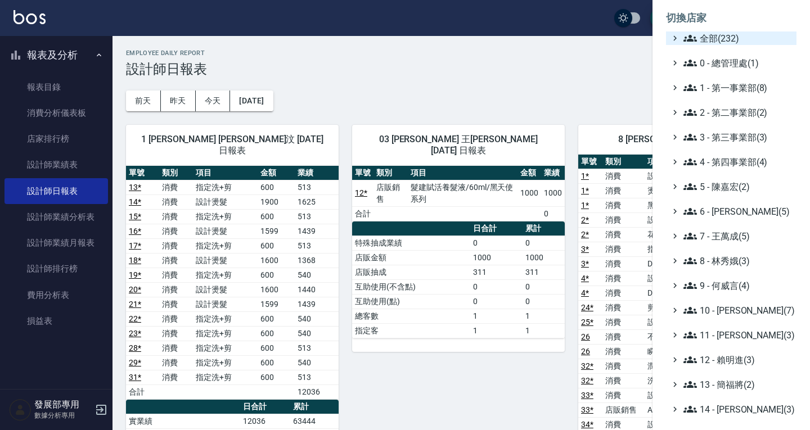
click at [723, 42] on span "全部(232)" at bounding box center [737, 37] width 109 height 13
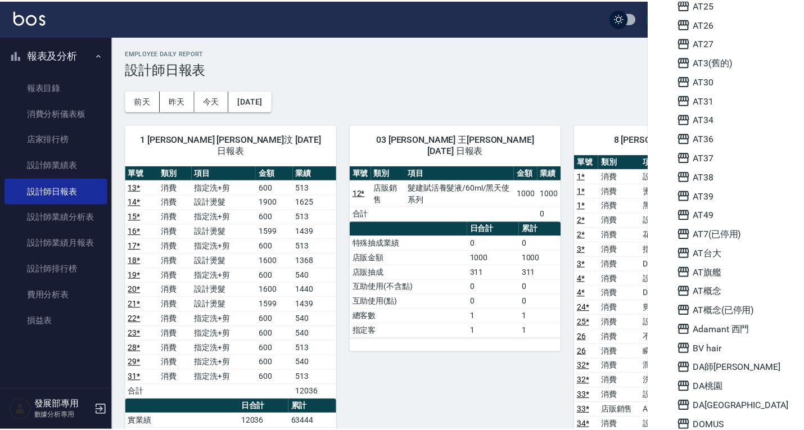
scroll to position [450, 0]
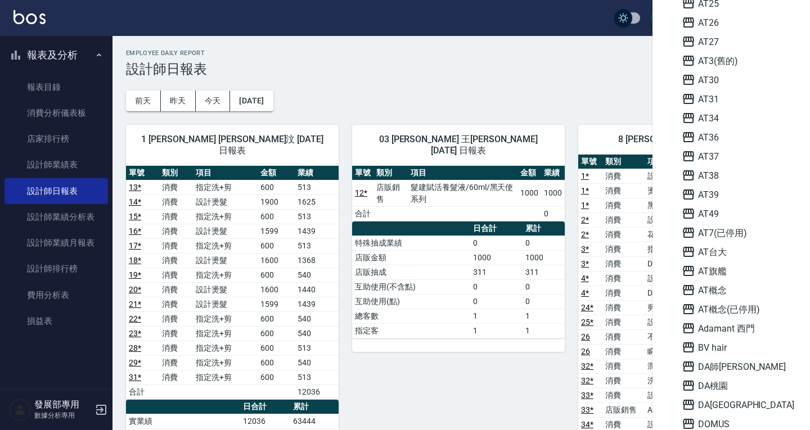
click at [567, 92] on div at bounding box center [405, 215] width 810 height 430
